Goal: Find specific page/section: Find specific page/section

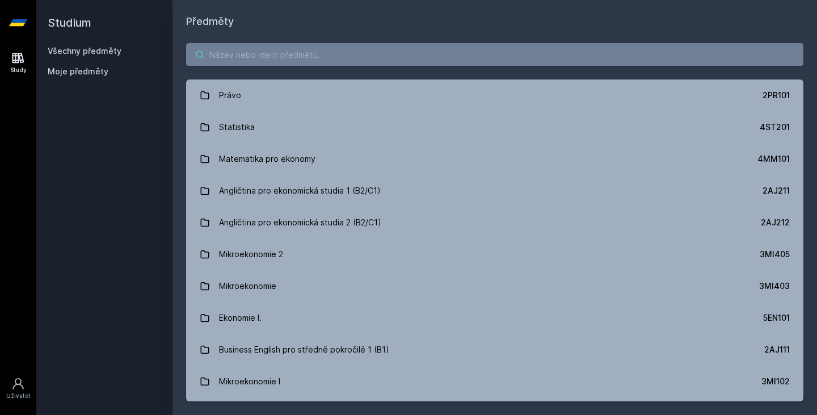
click at [244, 52] on input "search" at bounding box center [495, 54] width 618 height 23
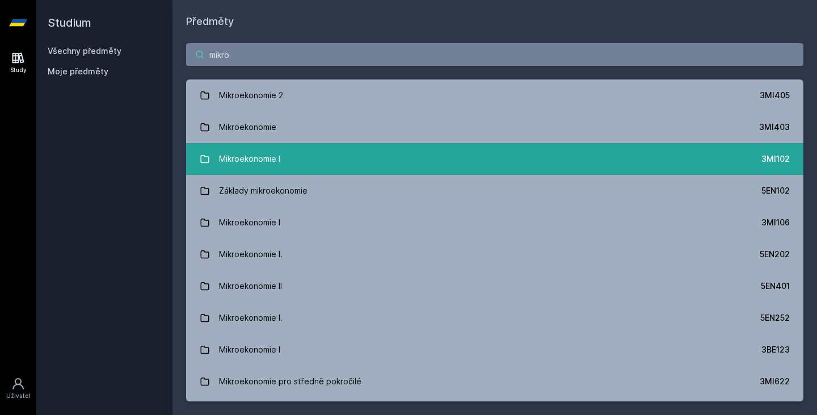
type input "mikro"
click at [267, 162] on div "Mikroekonomie I" at bounding box center [249, 159] width 61 height 23
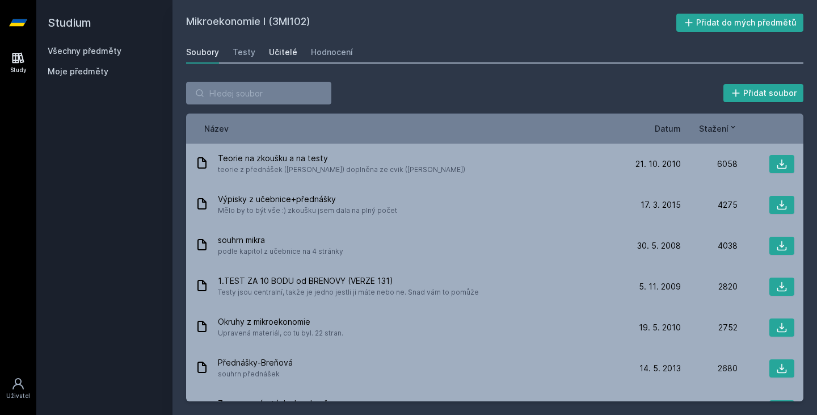
click at [278, 43] on link "Učitelé" at bounding box center [283, 52] width 28 height 23
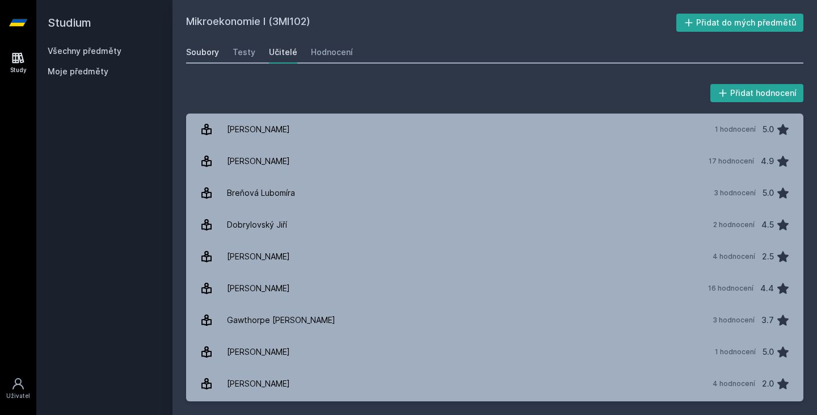
click at [209, 56] on div "Soubory" at bounding box center [202, 52] width 33 height 11
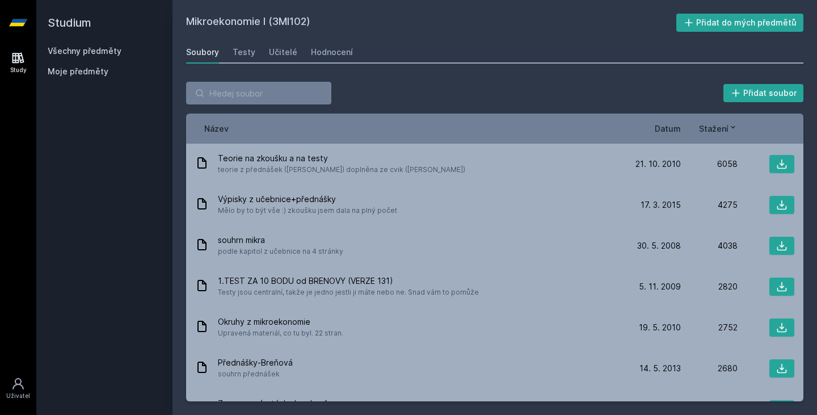
click at [287, 20] on h2 "Mikroekonomie I (3MI102)" at bounding box center [431, 23] width 490 height 18
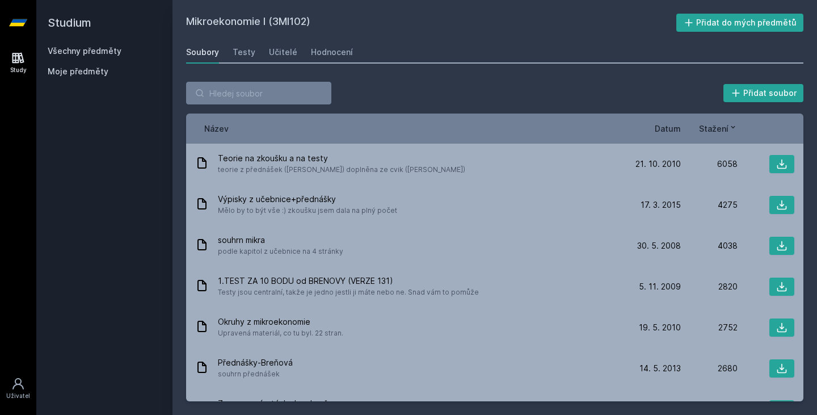
click at [287, 20] on h2 "Mikroekonomie I (3MI102)" at bounding box center [431, 23] width 490 height 18
